Goal: Task Accomplishment & Management: Use online tool/utility

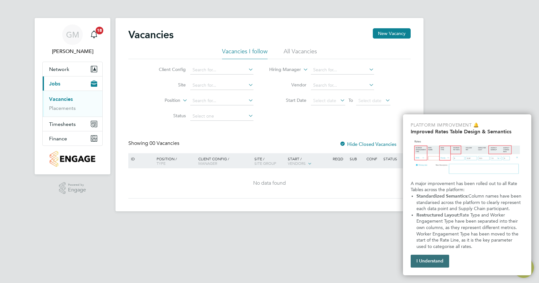
click at [434, 264] on button "I Understand" at bounding box center [430, 260] width 38 height 13
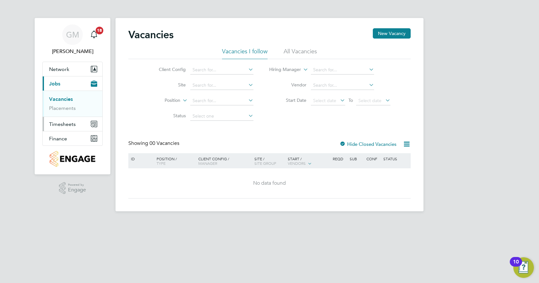
click at [70, 121] on span "Timesheets" at bounding box center [62, 124] width 27 height 6
click at [67, 113] on link "Timesheets" at bounding box center [62, 113] width 27 height 6
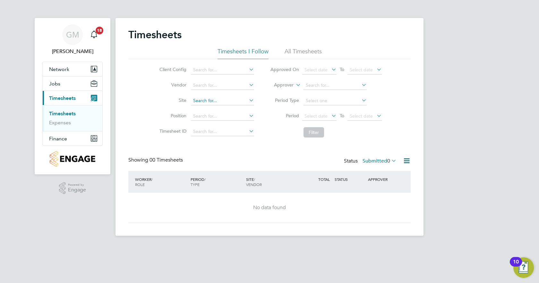
click at [201, 104] on input at bounding box center [222, 100] width 63 height 9
click at [207, 111] on b "G ar licks" at bounding box center [201, 109] width 17 height 5
type input "Garlicks Arch"
click at [56, 135] on span "Finance" at bounding box center [58, 138] width 18 height 6
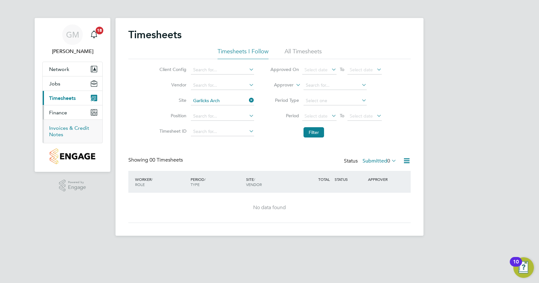
click at [64, 126] on link "Invoices & Credit Notes" at bounding box center [69, 131] width 40 height 13
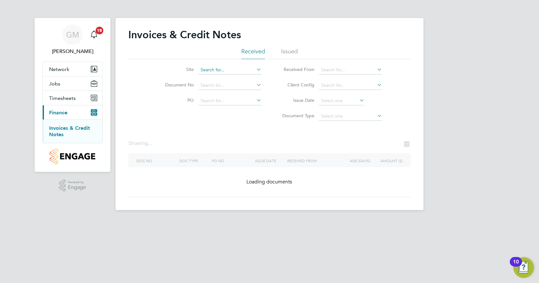
click at [209, 71] on input at bounding box center [229, 69] width 63 height 9
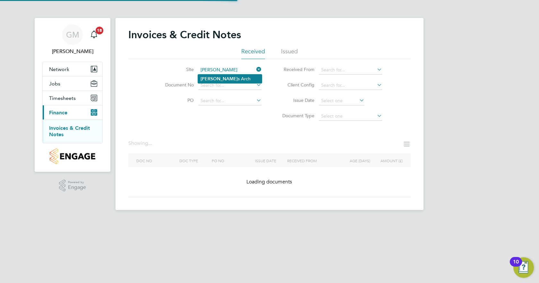
click at [213, 77] on b "[PERSON_NAME]" at bounding box center [219, 78] width 37 height 5
type input "Garlicks Arch"
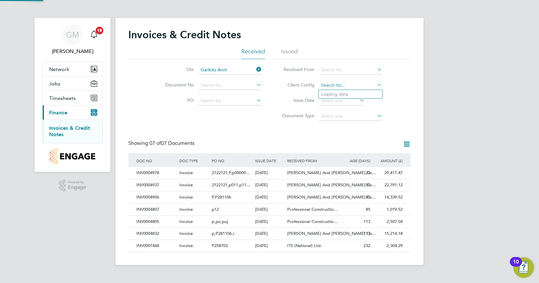
click at [323, 86] on input at bounding box center [350, 85] width 63 height 9
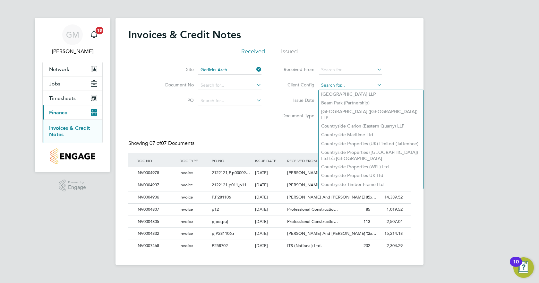
click at [332, 85] on input at bounding box center [350, 85] width 63 height 9
click at [248, 120] on div "Site Garlicks Arch Document No PO Status Paid Date Issued To Received From Clie…" at bounding box center [269, 91] width 282 height 65
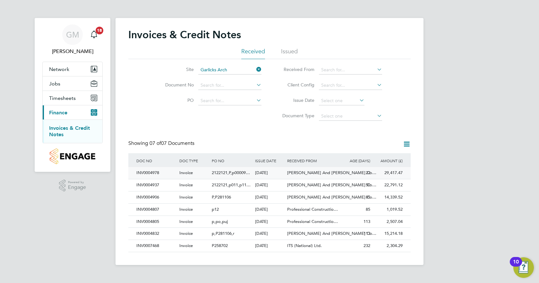
click at [234, 173] on span "2122121,P,p00009…" at bounding box center [231, 172] width 38 height 5
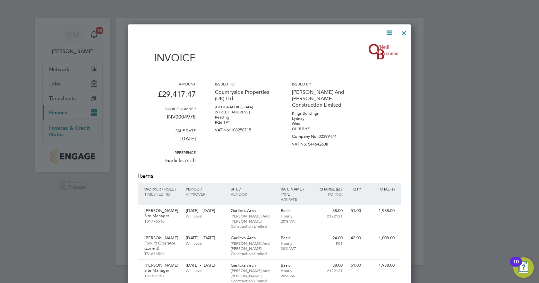
click at [402, 32] on div at bounding box center [404, 32] width 12 height 12
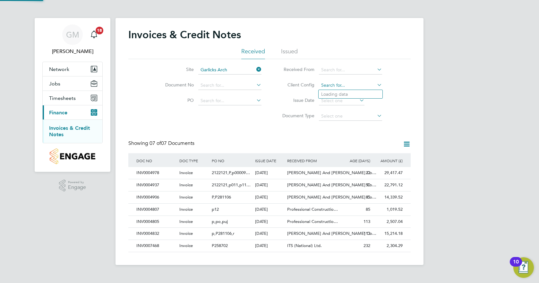
click at [326, 84] on input at bounding box center [350, 85] width 63 height 9
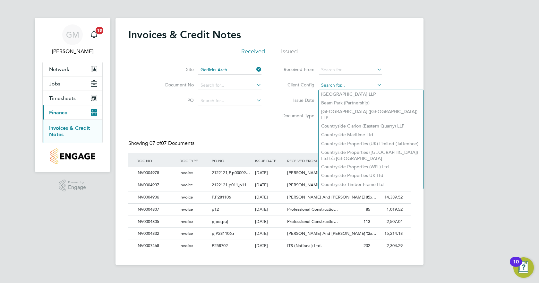
click at [328, 86] on input at bounding box center [350, 85] width 63 height 9
click at [332, 70] on input at bounding box center [350, 69] width 63 height 9
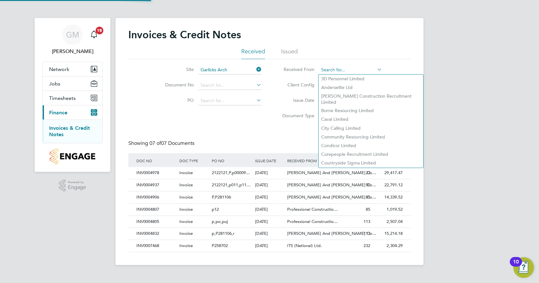
scroll to position [12, 44]
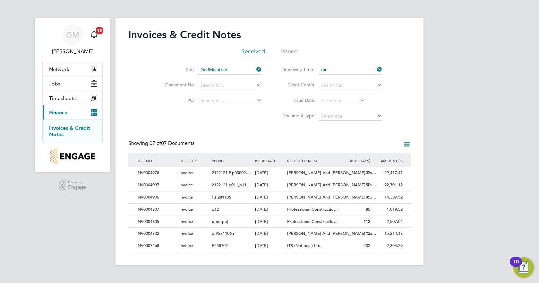
click at [329, 75] on li "Ran dstad Solutions Limited" at bounding box center [351, 78] width 64 height 9
type input "Randstad Solutions Limited"
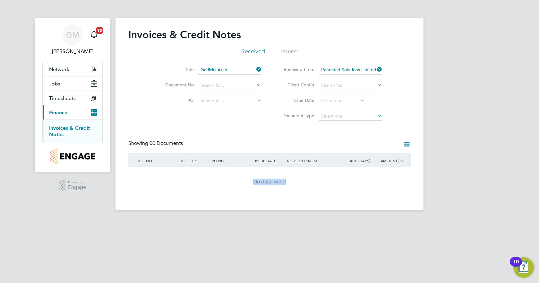
drag, startPoint x: 237, startPoint y: 185, endPoint x: 204, endPoint y: 150, distance: 48.3
click at [353, 201] on div "Invoices & Credit Notes Received Issued Site Garlicks Arch Document No PO Statu…" at bounding box center [269, 114] width 308 height 192
click at [61, 95] on span "Timesheets" at bounding box center [62, 98] width 27 height 6
click at [66, 102] on button "Timesheets" at bounding box center [73, 98] width 60 height 14
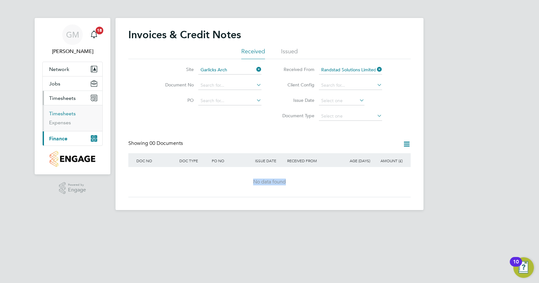
click at [67, 114] on link "Timesheets" at bounding box center [62, 113] width 27 height 6
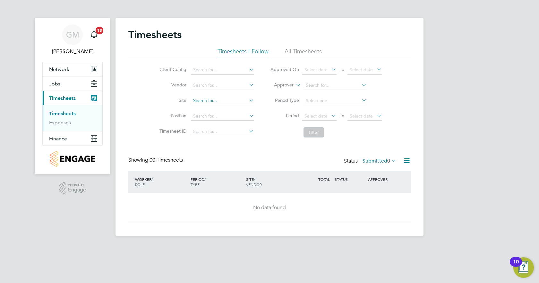
click at [208, 101] on input at bounding box center [222, 100] width 63 height 9
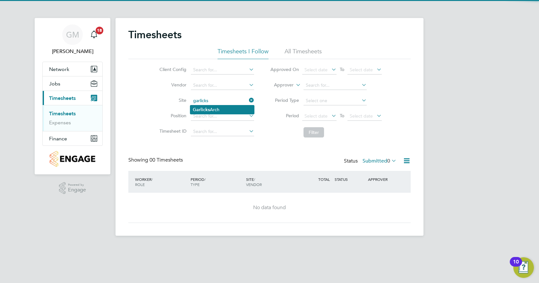
click at [224, 108] on li "Garlicks Arch" at bounding box center [222, 109] width 64 height 9
type input "Garlicks Arch"
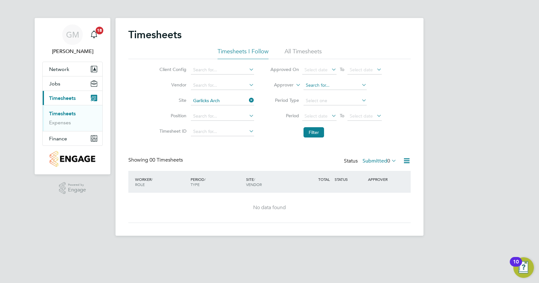
click at [319, 85] on input at bounding box center [334, 85] width 63 height 9
click at [315, 85] on input at bounding box center [334, 85] width 63 height 9
drag, startPoint x: 234, startPoint y: 156, endPoint x: 240, endPoint y: 152, distance: 6.9
click at [234, 156] on div "Timesheets Timesheets I Follow All Timesheets Client Config Vendor Site Garlick…" at bounding box center [269, 125] width 282 height 194
click at [218, 115] on input at bounding box center [222, 116] width 63 height 9
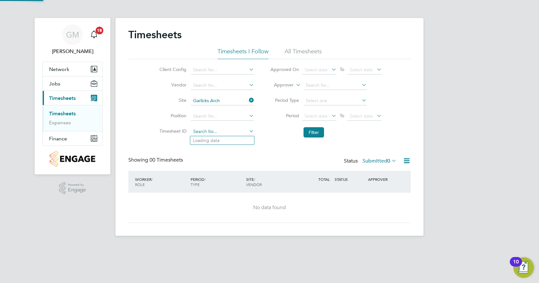
click at [216, 134] on input at bounding box center [222, 131] width 63 height 9
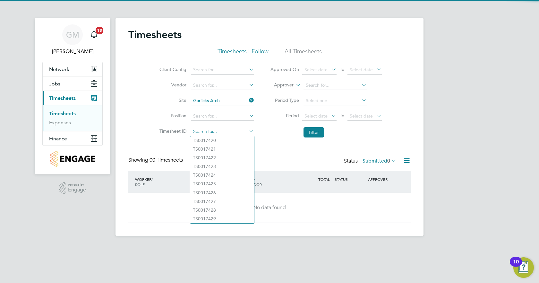
click at [218, 133] on input at bounding box center [222, 131] width 63 height 9
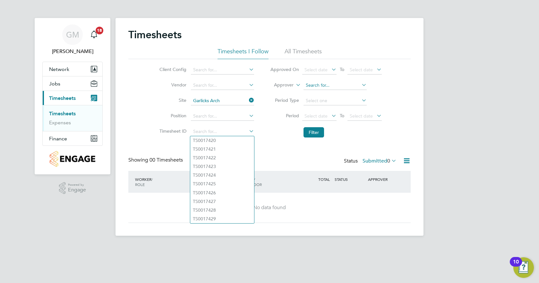
click at [329, 85] on input at bounding box center [334, 85] width 63 height 9
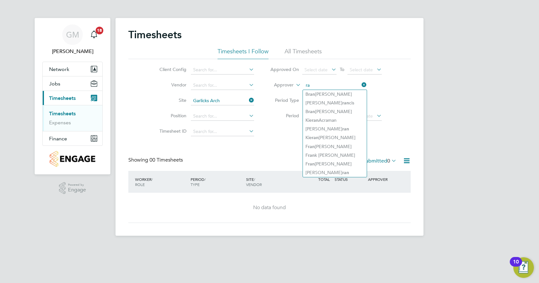
type input "r"
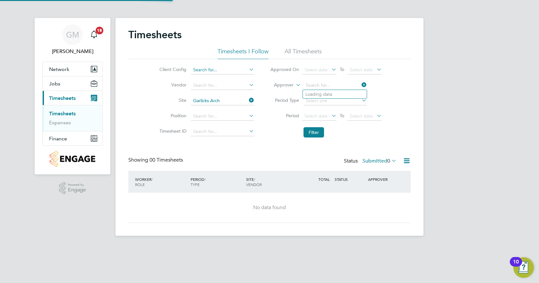
click at [220, 72] on input at bounding box center [222, 69] width 63 height 9
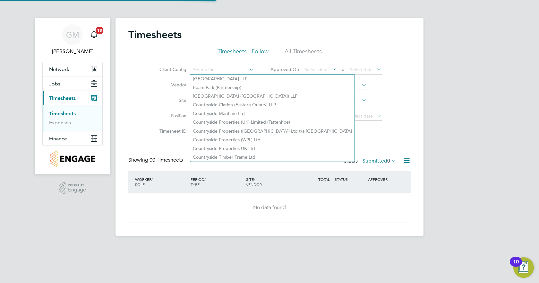
click at [138, 99] on div "Client Config Vendor Site Garlicks Arch Position Timesheet ID Approved On Selec…" at bounding box center [269, 99] width 282 height 81
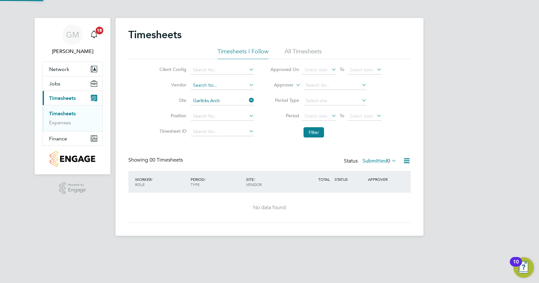
click at [211, 88] on input at bounding box center [222, 85] width 63 height 9
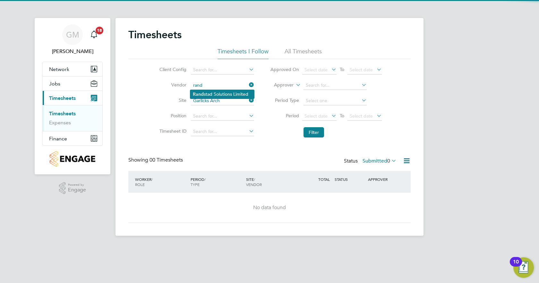
click at [234, 92] on li "Rand stad Solutions Limited" at bounding box center [222, 94] width 64 height 9
type input "Randstad Solutions Limited"
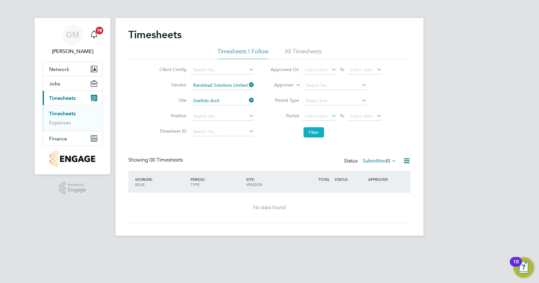
click at [311, 129] on button "Filter" at bounding box center [313, 132] width 21 height 10
